Goal: Task Accomplishment & Management: Manage account settings

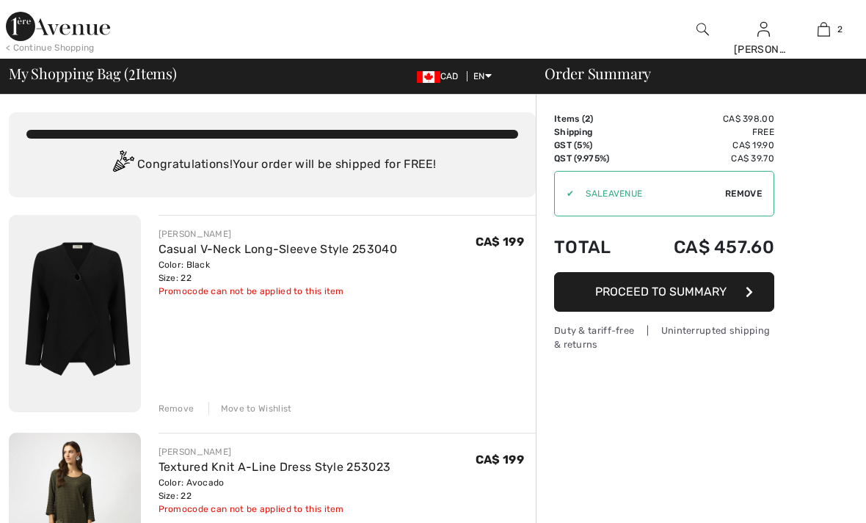
checkbox input "true"
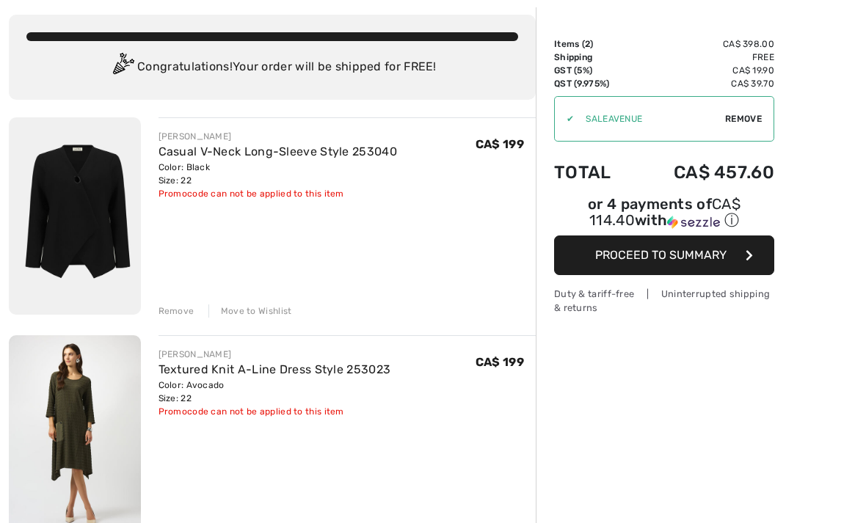
click at [175, 319] on div "JOSEPH RIBKOFF Casual V-Neck Long-Sleeve Style 253040 Color: Black Size: 22 Fin…" at bounding box center [272, 520] width 527 height 807
click at [177, 326] on div "JOSEPH RIBKOFF Casual V-Neck Long-Sleeve Style 253040 Color: Black Size: 22 Fin…" at bounding box center [272, 520] width 527 height 807
click at [180, 314] on div "Remove" at bounding box center [177, 311] width 36 height 13
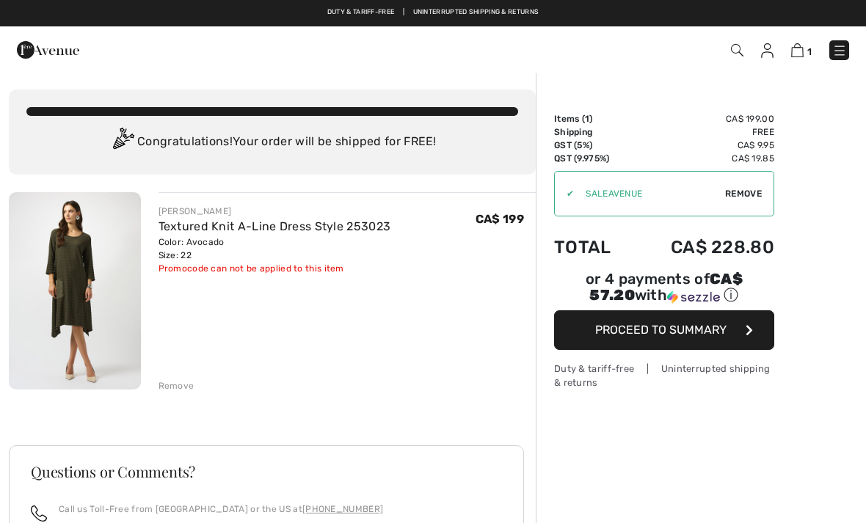
click at [182, 389] on div "Remove" at bounding box center [177, 385] width 36 height 13
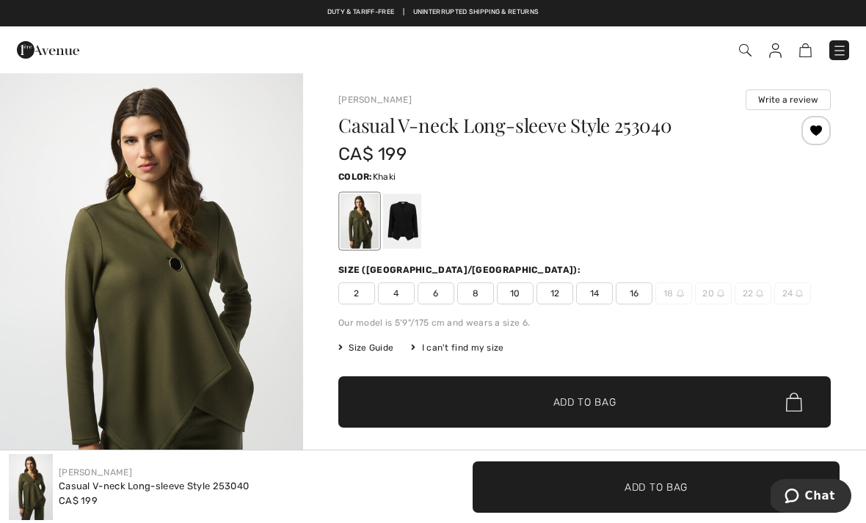
click at [779, 43] on img at bounding box center [775, 50] width 12 height 15
click at [781, 43] on img at bounding box center [775, 50] width 12 height 15
click at [775, 48] on img at bounding box center [775, 50] width 12 height 15
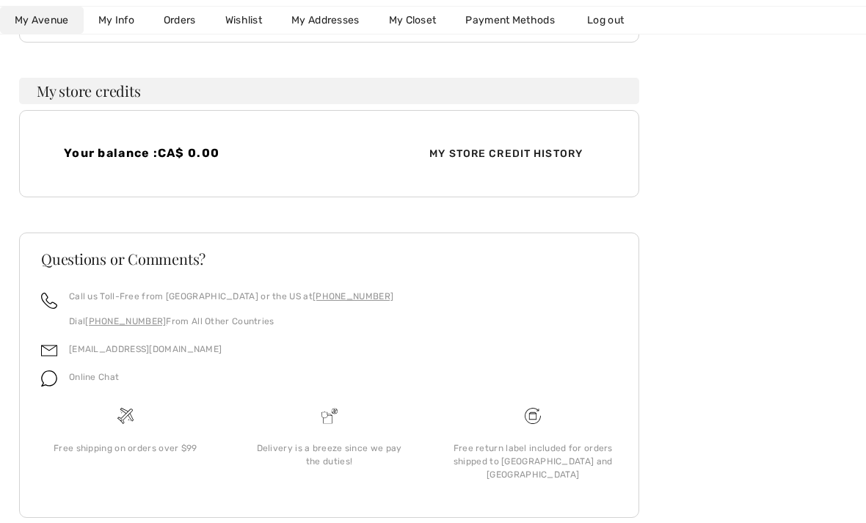
scroll to position [408, 0]
